Goal: Task Accomplishment & Management: Complete application form

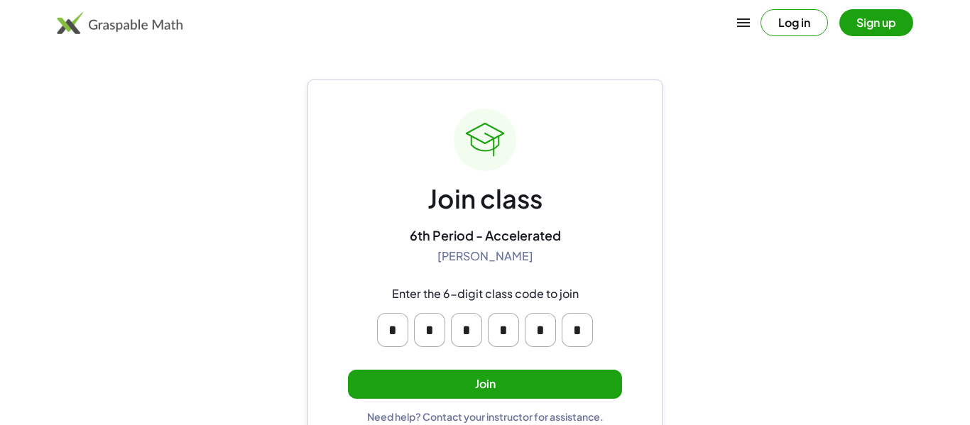
type input "*"
click at [388, 335] on div "Join class 6th Period - Accelerated [PERSON_NAME] Enter the 6-digit class code …" at bounding box center [485, 266] width 274 height 315
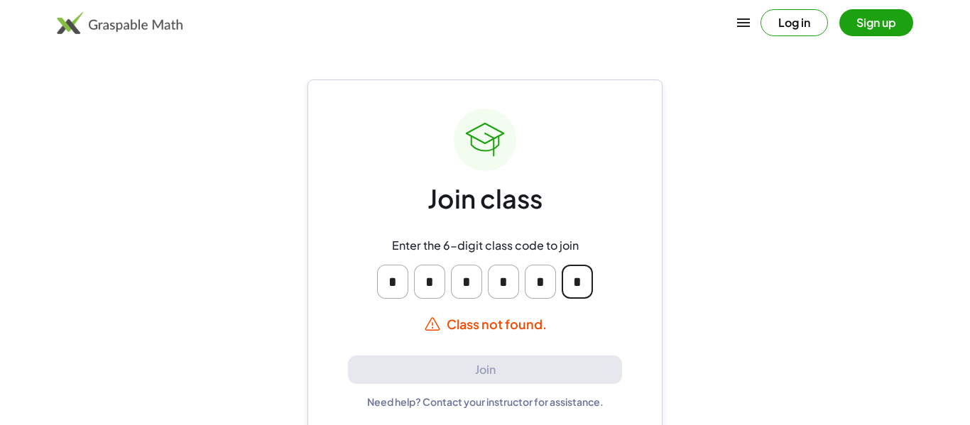
type input "*"
click at [398, 282] on input "*" at bounding box center [392, 282] width 31 height 34
click at [398, 274] on input "*" at bounding box center [392, 282] width 31 height 34
type input "*"
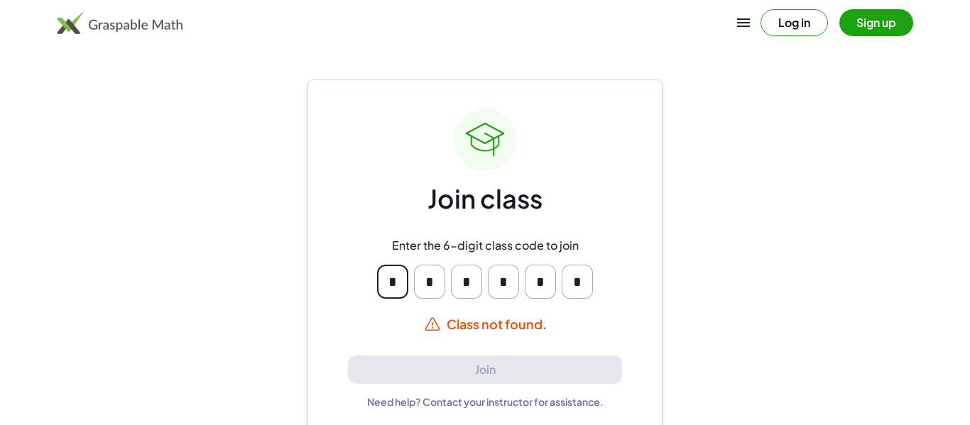
type input "*"
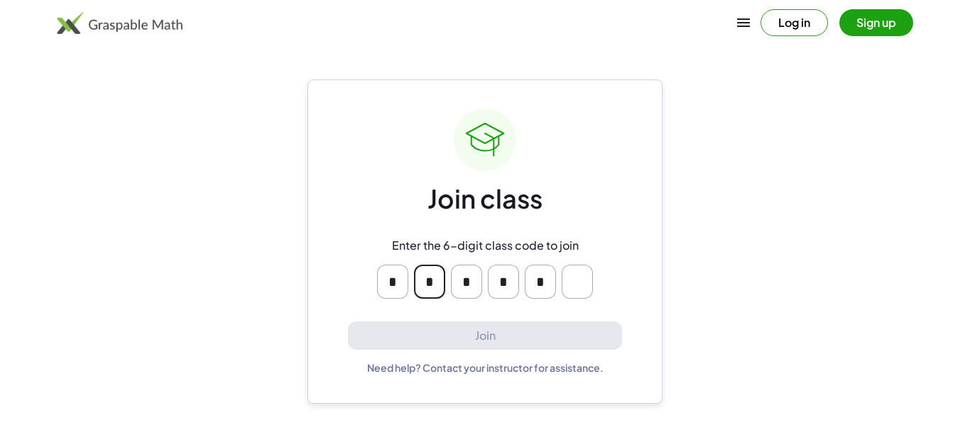
type input "*"
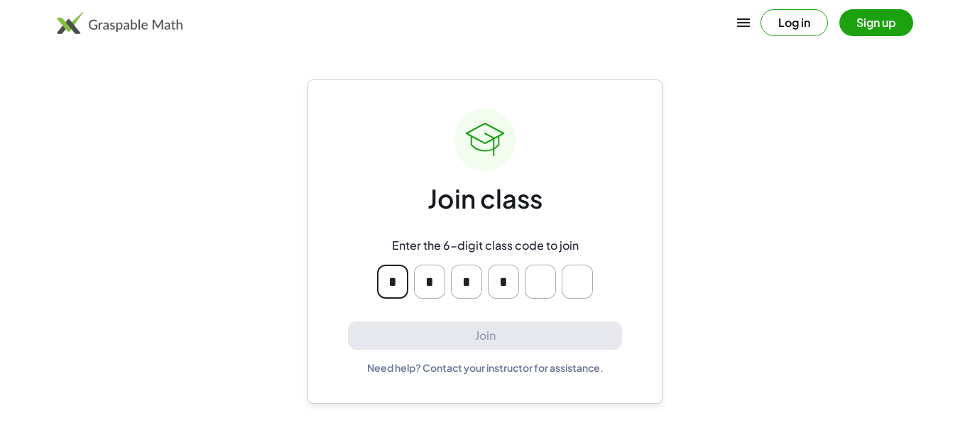
type input "*"
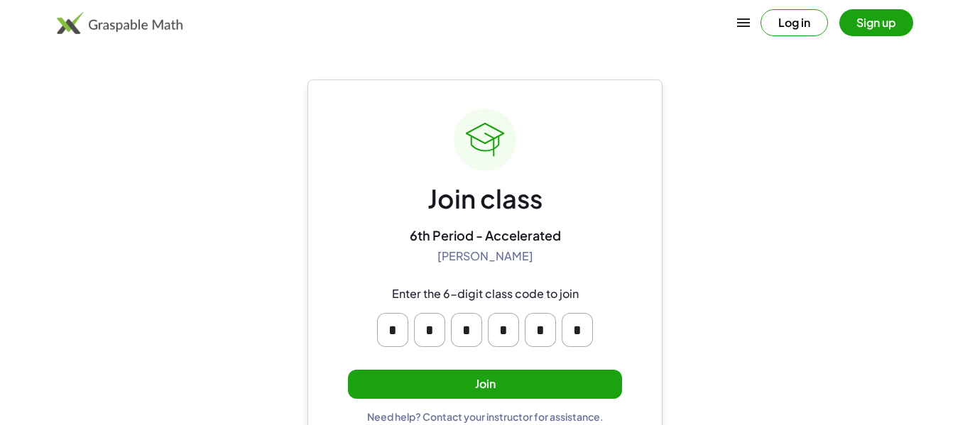
scroll to position [27, 0]
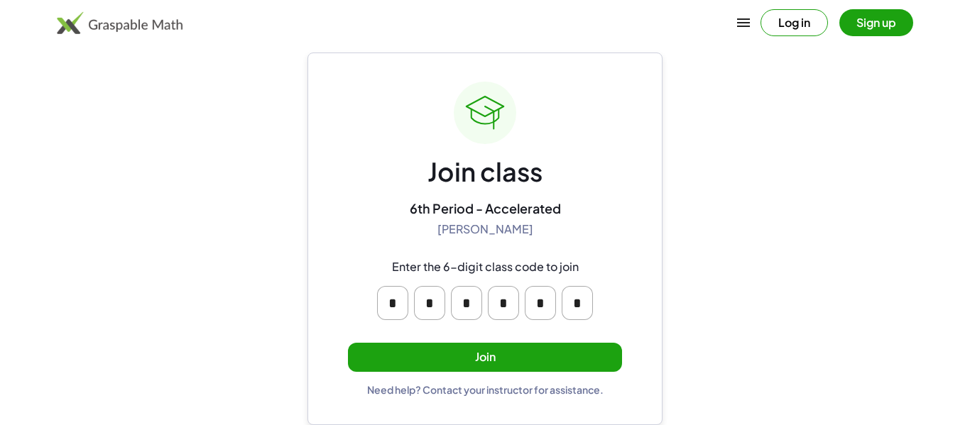
click at [467, 347] on button "Join" at bounding box center [485, 357] width 274 height 29
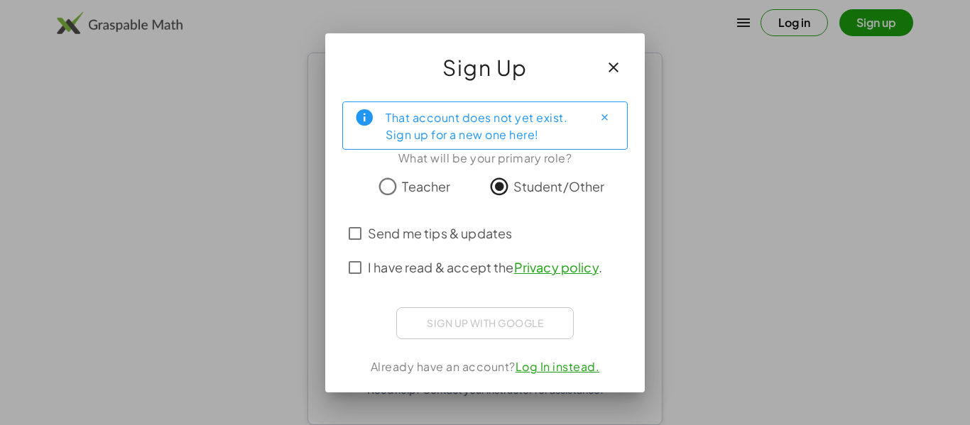
click at [457, 265] on span "I have read & accept the Privacy policy ." at bounding box center [485, 267] width 234 height 19
click at [456, 238] on span "Send me tips & updates" at bounding box center [440, 233] width 144 height 19
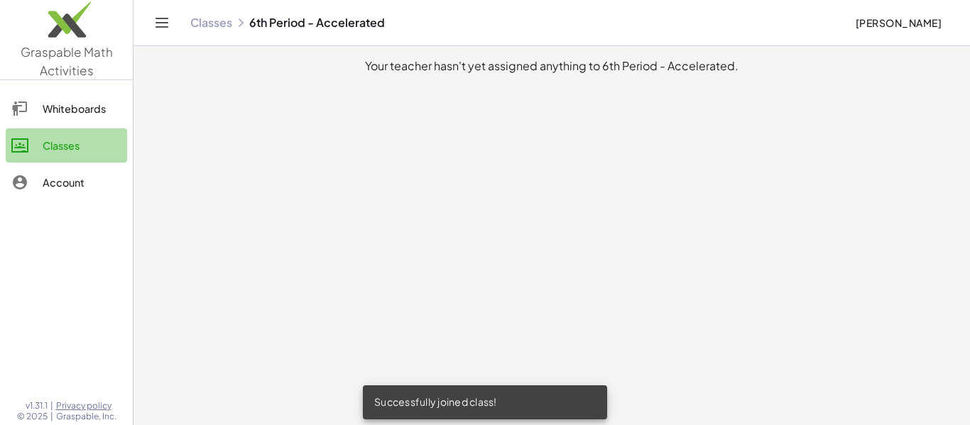
click at [72, 132] on link "Classes" at bounding box center [66, 146] width 121 height 34
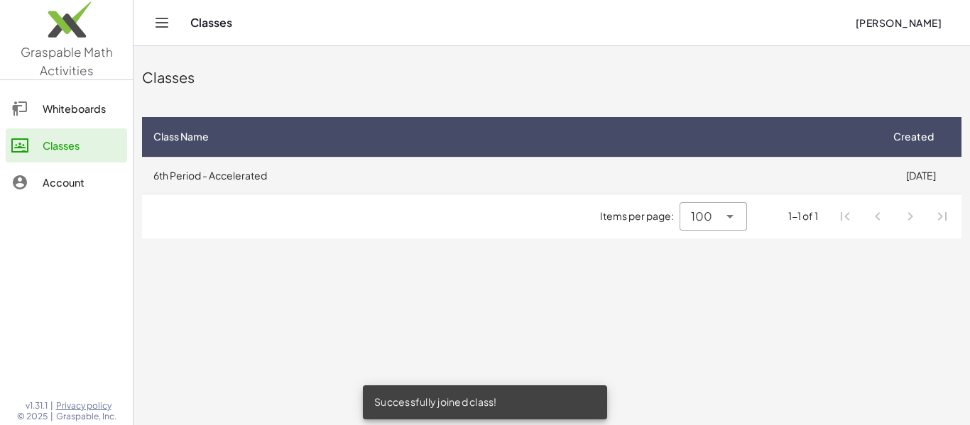
click at [193, 164] on td "6th Period - Accelerated" at bounding box center [511, 175] width 738 height 37
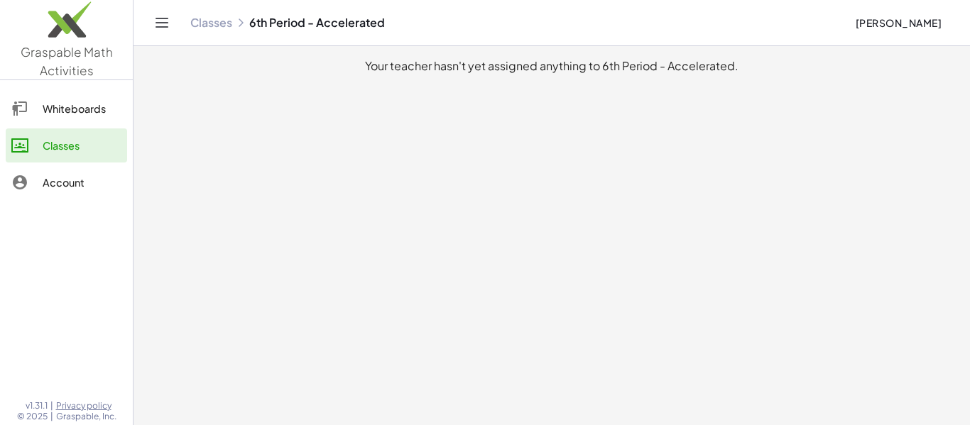
click at [250, 205] on main "Your teacher hasn't yet assigned anything to 6th Period - Accelerated." at bounding box center [551, 212] width 836 height 425
